Goal: Task Accomplishment & Management: Manage account settings

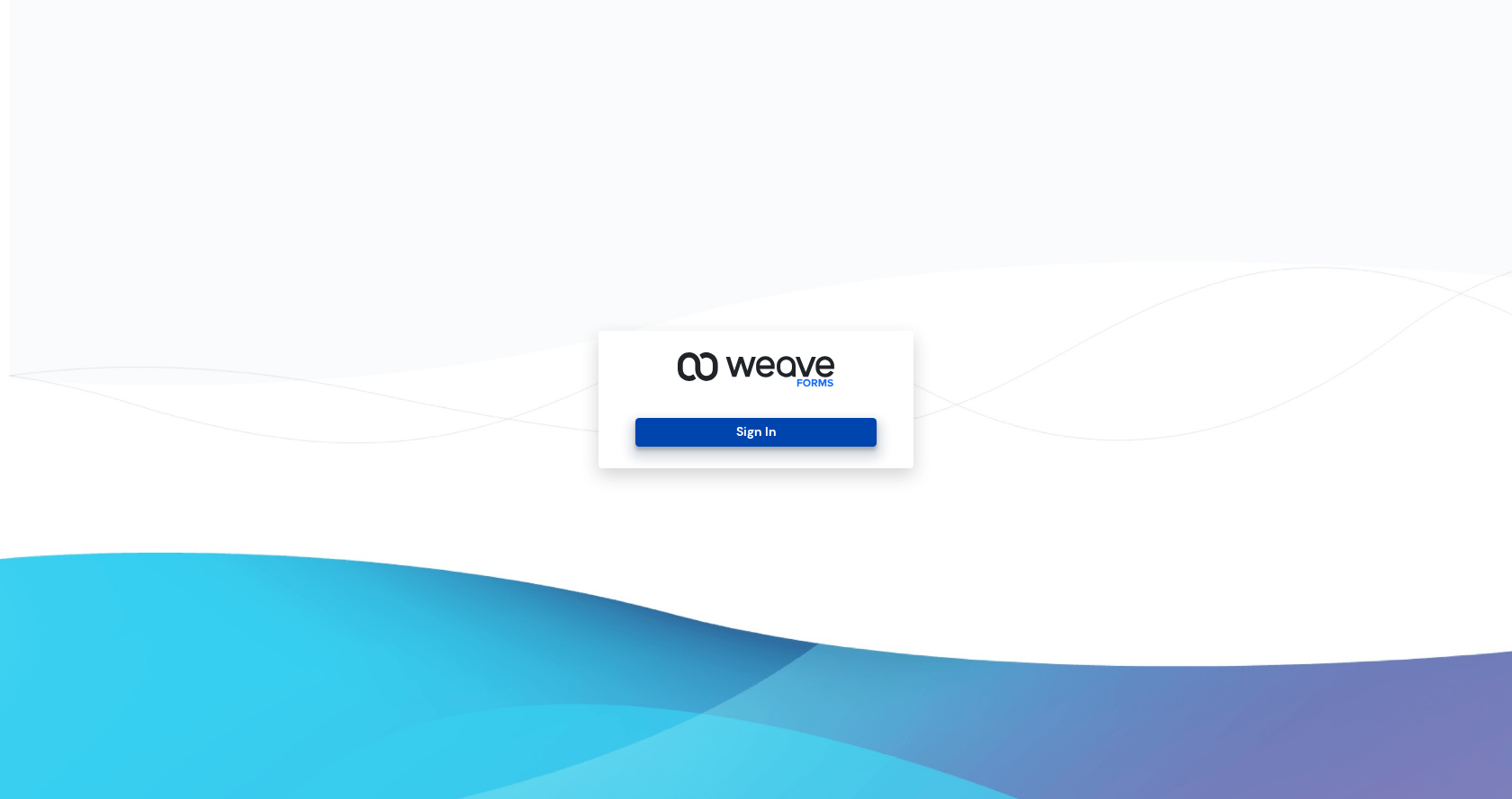
click at [806, 437] on button "Sign In" at bounding box center [756, 432] width 240 height 29
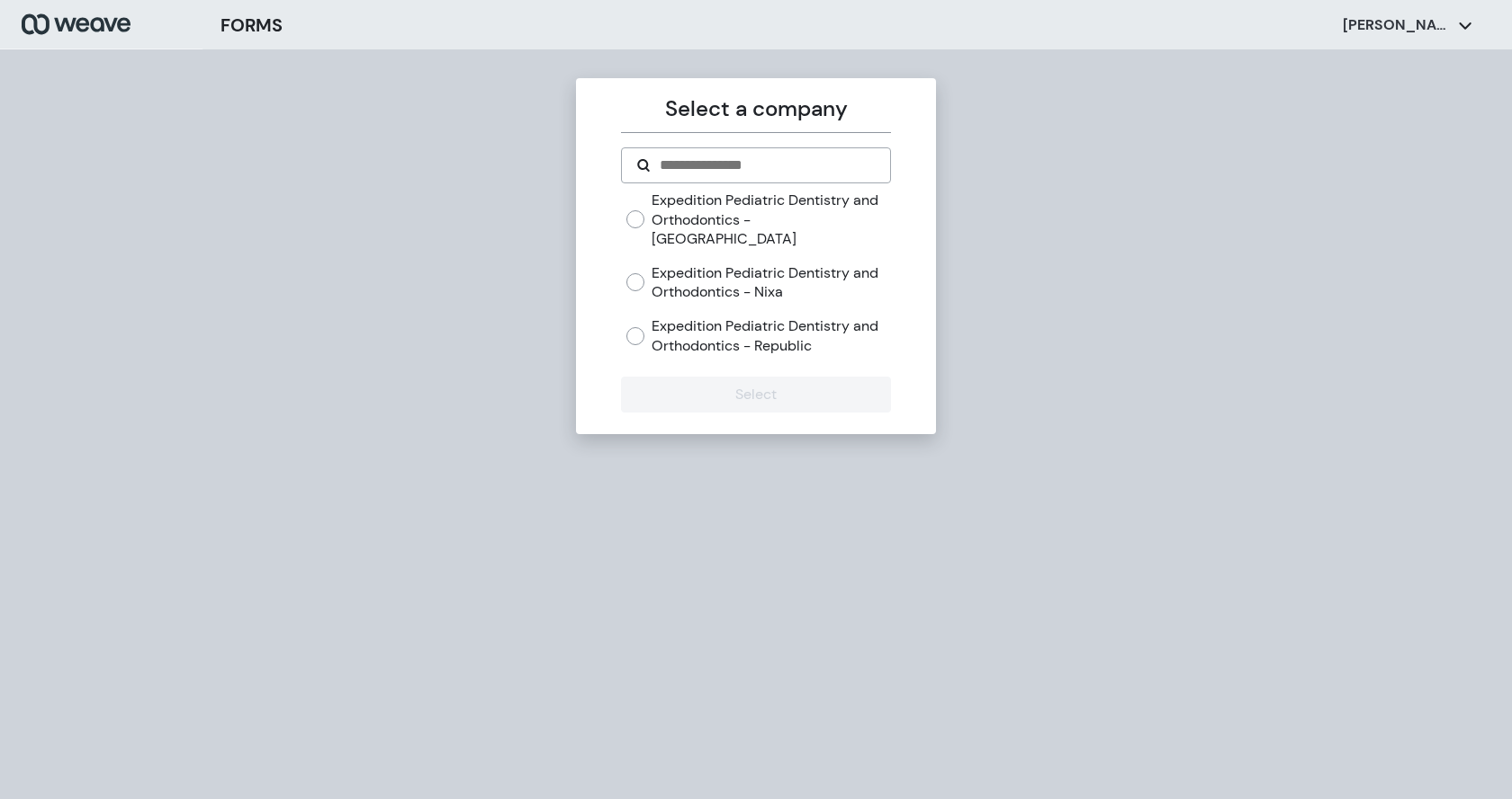
click at [799, 317] on label "Expedition Pediatric Dentistry and Orthodontics - Republic" at bounding box center [770, 336] width 239 height 39
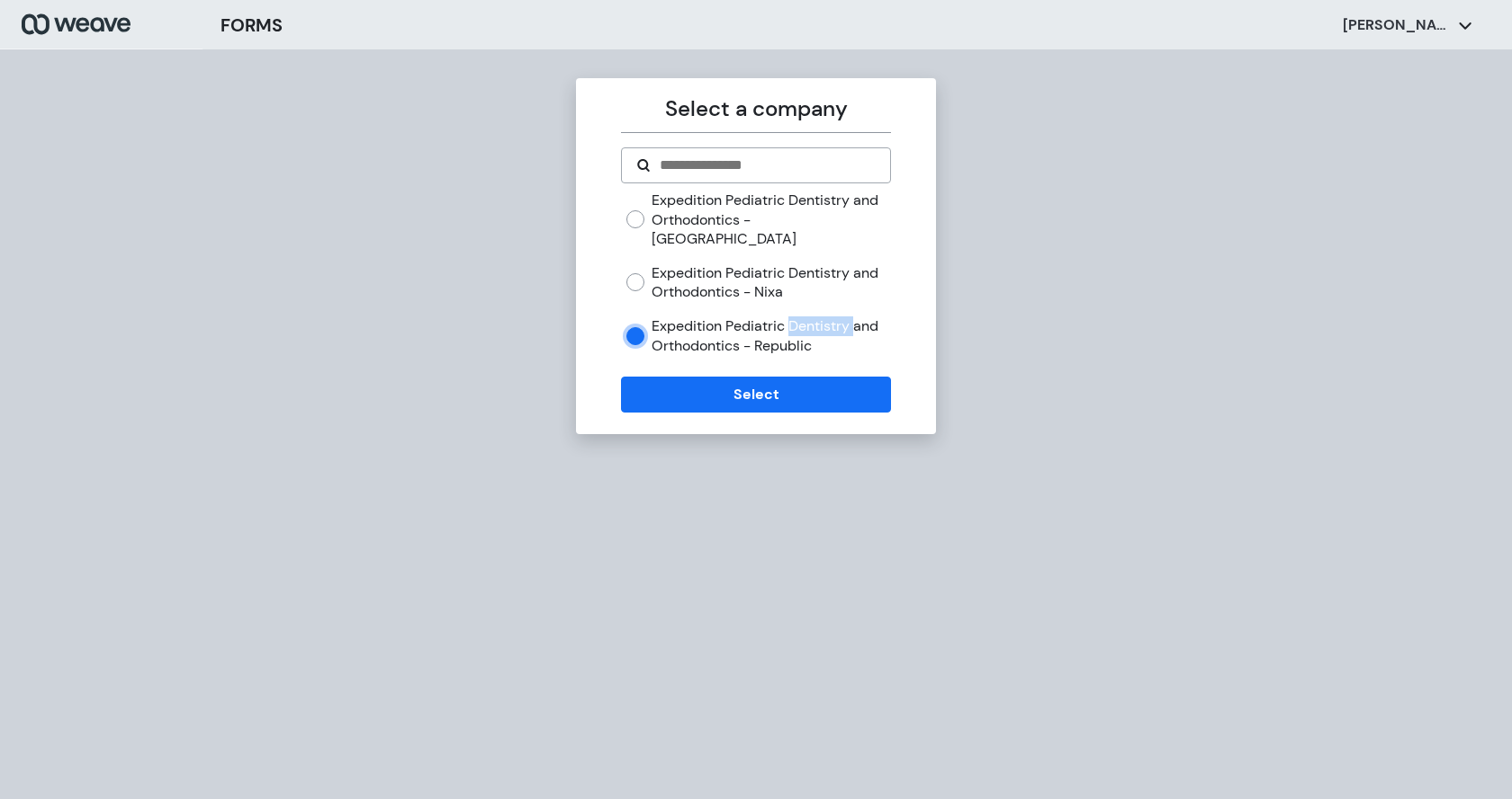
click at [799, 317] on label "Expedition Pediatric Dentistry and Orthodontics - Republic" at bounding box center [770, 336] width 239 height 39
click at [791, 204] on label "Expedition Pediatric Dentistry and Orthodontics - Springfield" at bounding box center [770, 220] width 239 height 59
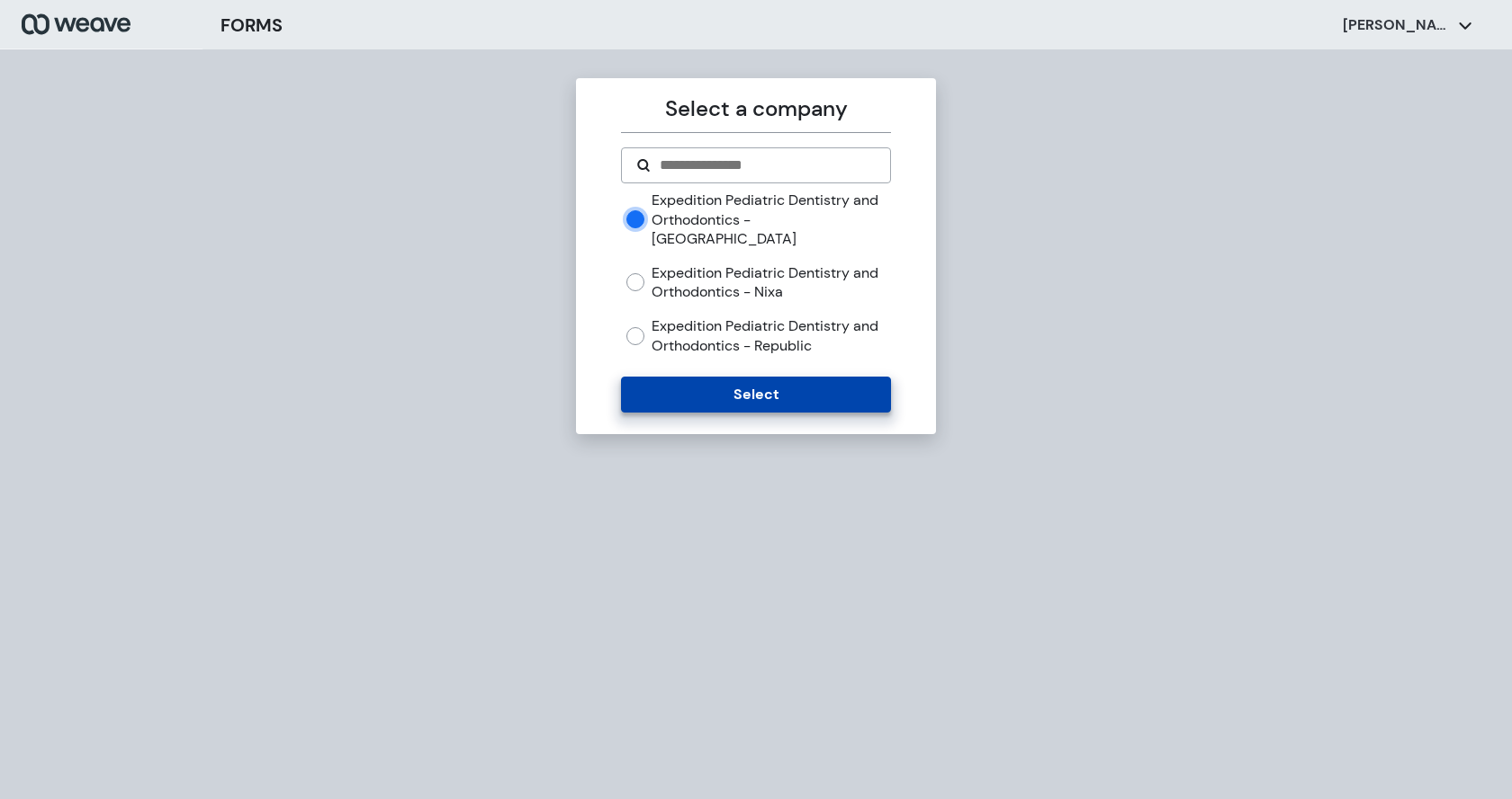
click at [776, 377] on button "Select" at bounding box center [755, 395] width 269 height 36
